Goal: Task Accomplishment & Management: Use online tool/utility

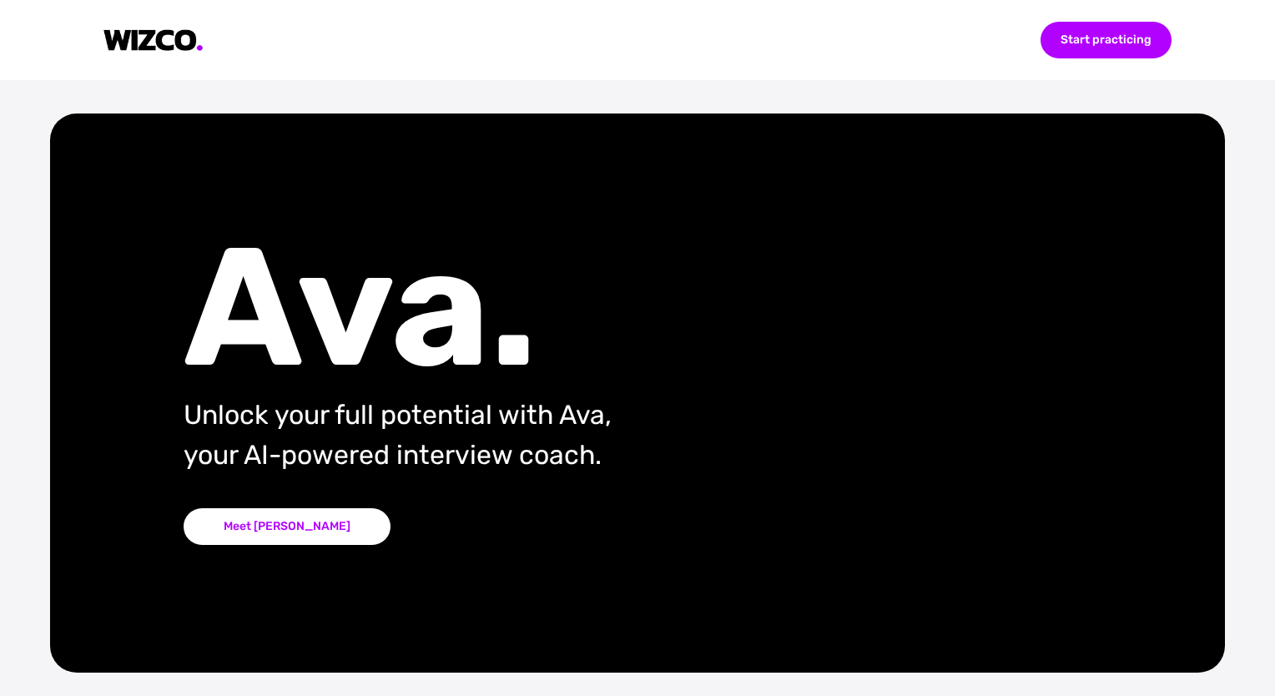
click at [301, 82] on div "Start practicing Ava. Unlock your full potential with Ava, your AI-powered inte…" at bounding box center [637, 348] width 1275 height 696
click at [1059, 52] on div "Start practicing" at bounding box center [1105, 40] width 131 height 37
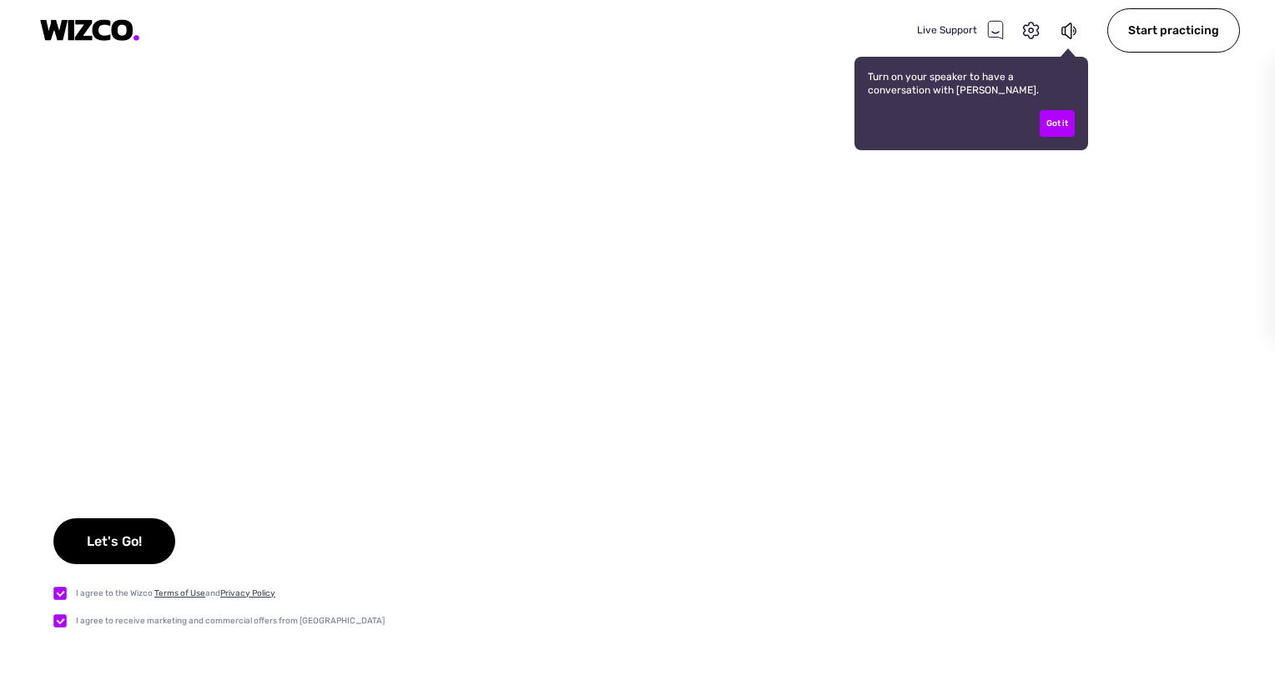
checkbox input "true"
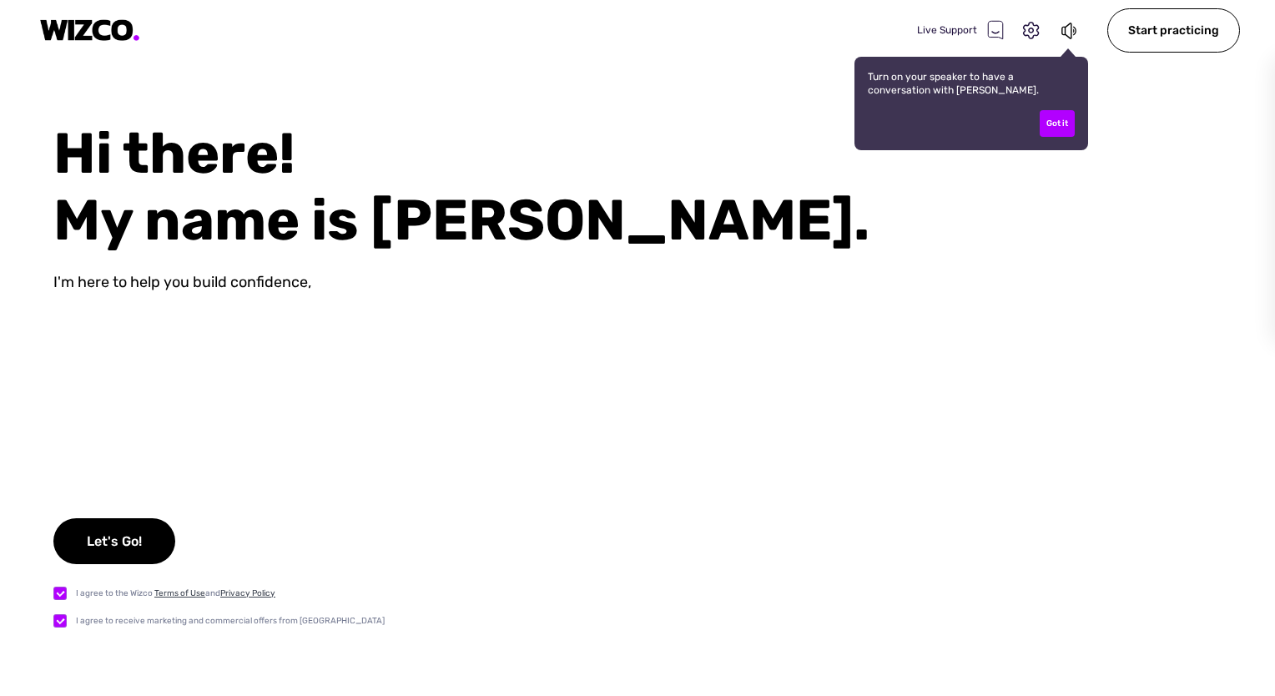
click at [607, 139] on div "Hi there! My name is [PERSON_NAME]." at bounding box center [664, 187] width 1222 height 134
click at [1069, 123] on div "Got it" at bounding box center [1057, 123] width 35 height 27
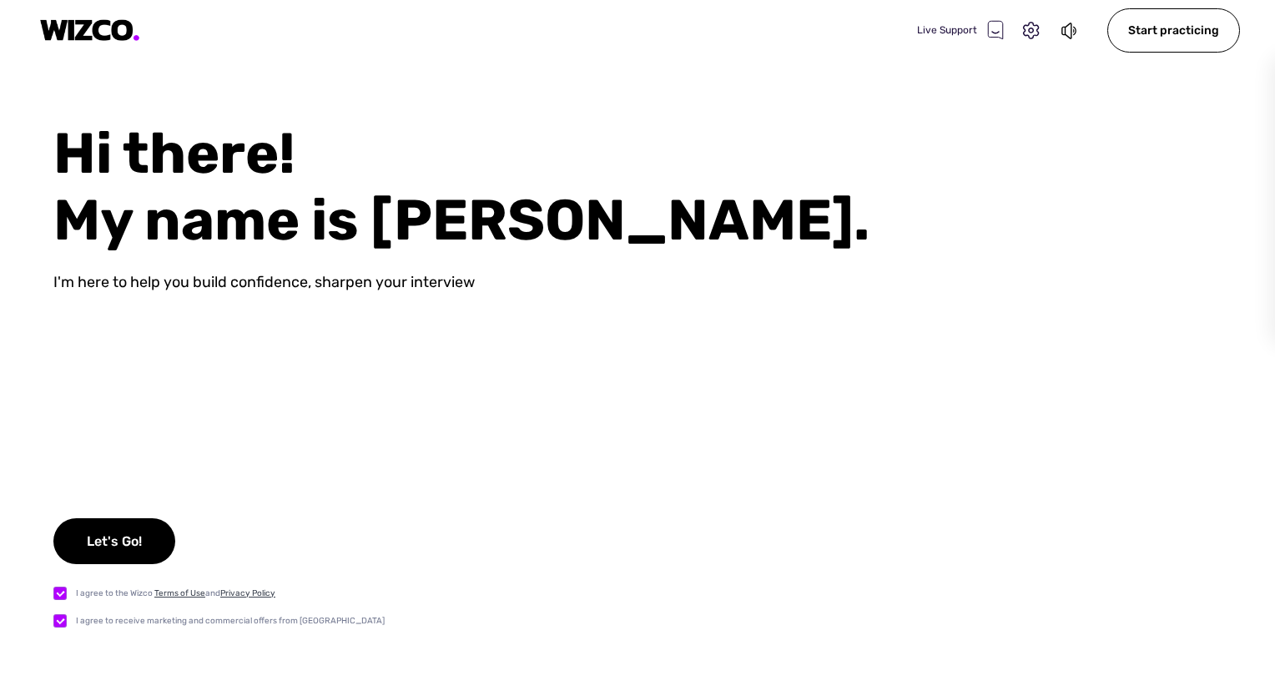
click at [571, 173] on div "Hi there! My name is Ava." at bounding box center [664, 187] width 1222 height 134
click at [471, 179] on div "Hi there! My name is Ava." at bounding box center [664, 187] width 1222 height 134
click at [123, 30] on img at bounding box center [90, 30] width 100 height 23
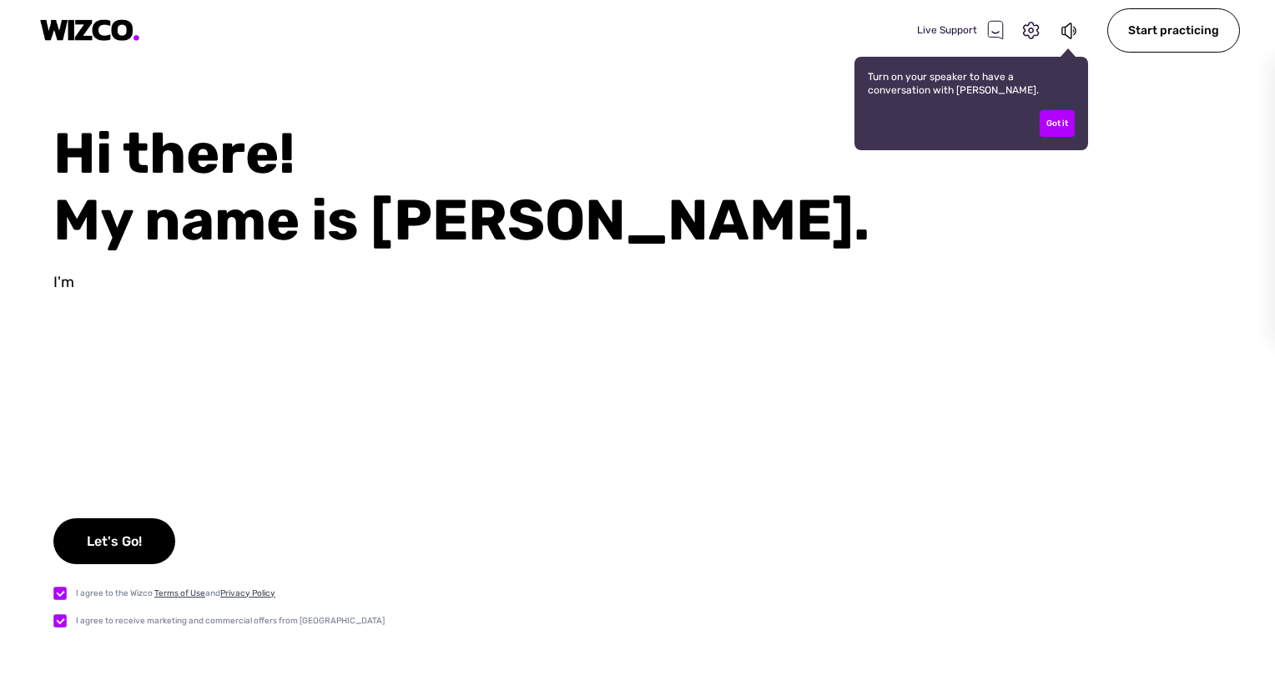
click at [85, 23] on img at bounding box center [90, 30] width 100 height 23
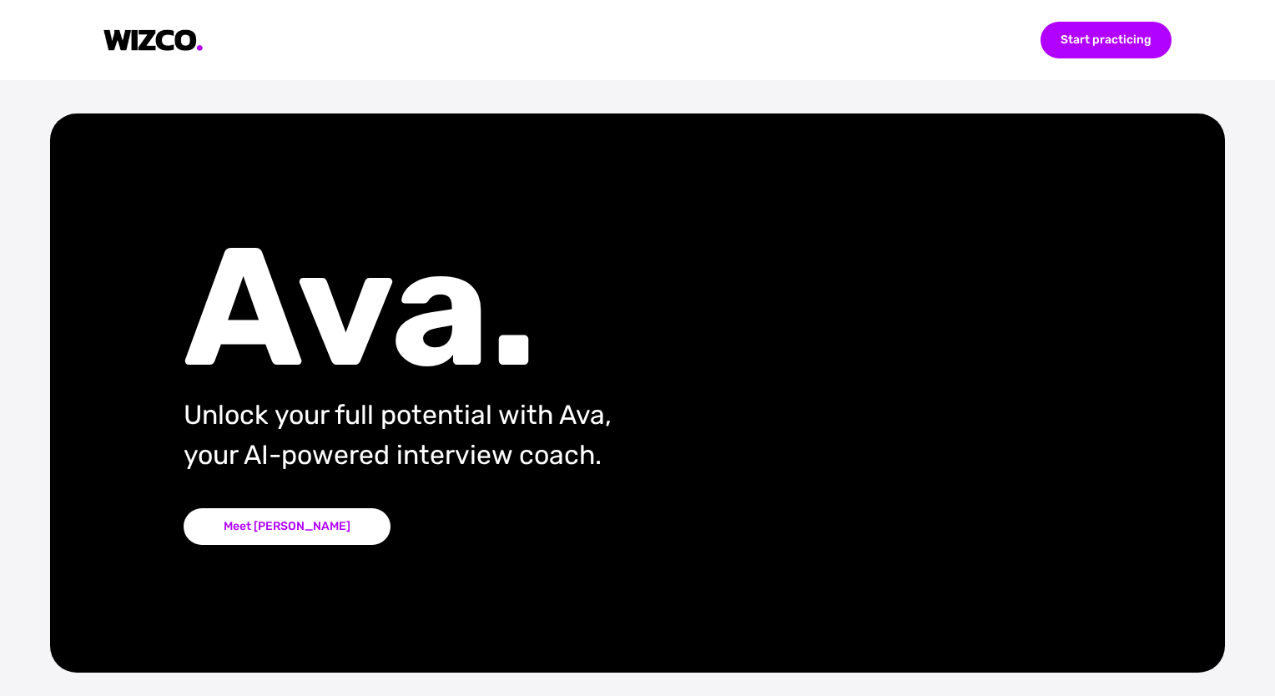
click at [354, 178] on div "Ava. Unlock your full potential with Ava, your AI-powered interview coach. Meet…" at bounding box center [391, 392] width 682 height 559
click at [385, 131] on div "Ava. Unlock your full potential with Ava, your AI-powered interview coach. Meet…" at bounding box center [391, 392] width 682 height 559
click at [376, 139] on div "Ava. Unlock your full potential with Ava, your AI-powered interview coach. Meet…" at bounding box center [391, 392] width 682 height 559
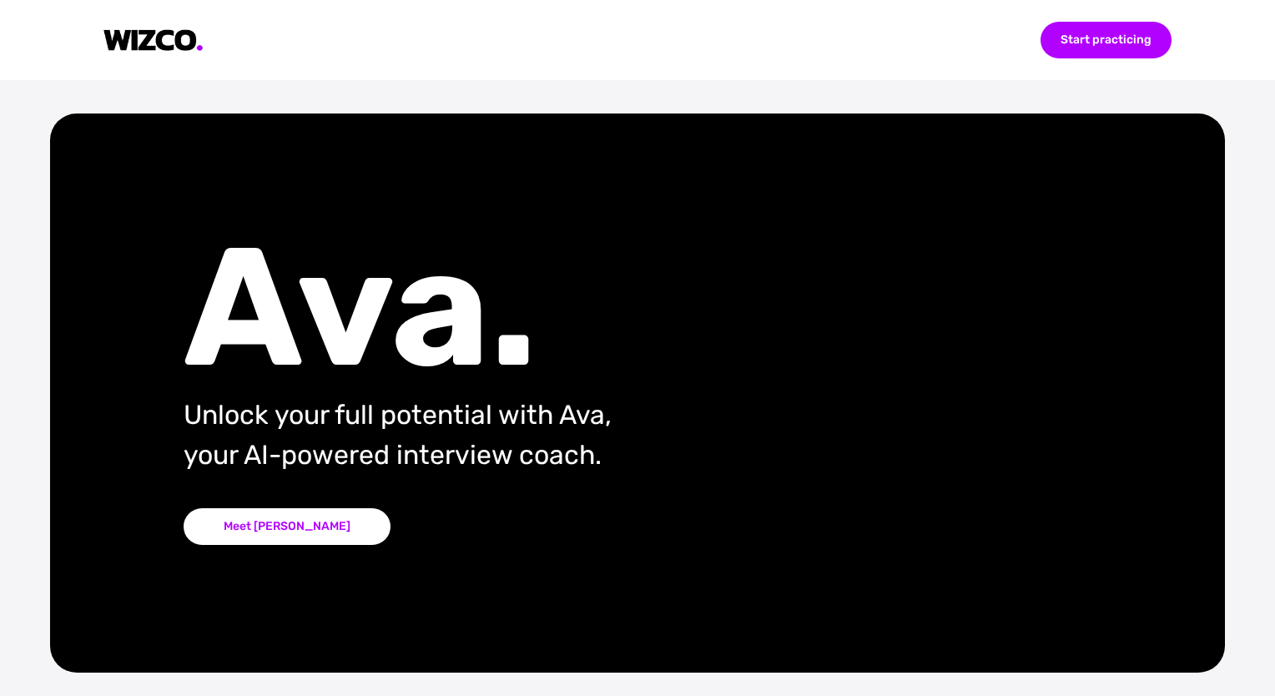
click at [365, 153] on div "Ava. Unlock your full potential with Ava, your AI-powered interview coach. Meet…" at bounding box center [391, 392] width 682 height 559
click at [559, 155] on div "Ava. Unlock your full potential with Ava, your AI-powered interview coach. Meet…" at bounding box center [391, 392] width 682 height 559
